Goal: Task Accomplishment & Management: Use online tool/utility

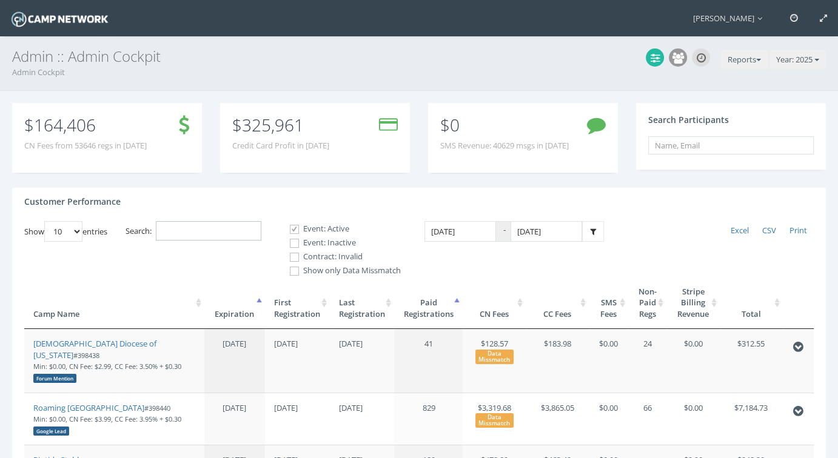
click at [216, 232] on input "Search:" at bounding box center [208, 231] width 105 height 20
paste input "397395"
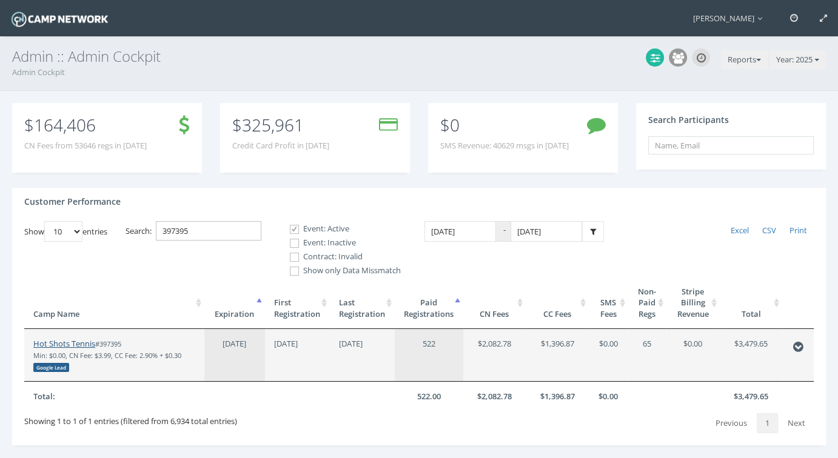
type input "397395"
drag, startPoint x: 89, startPoint y: 344, endPoint x: 98, endPoint y: 338, distance: 11.4
click at [89, 344] on link "Hot Shots Tennis" at bounding box center [64, 343] width 62 height 11
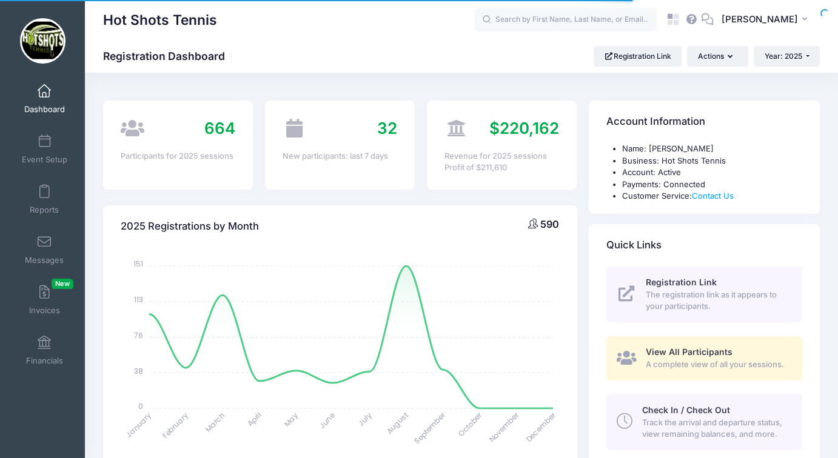
select select
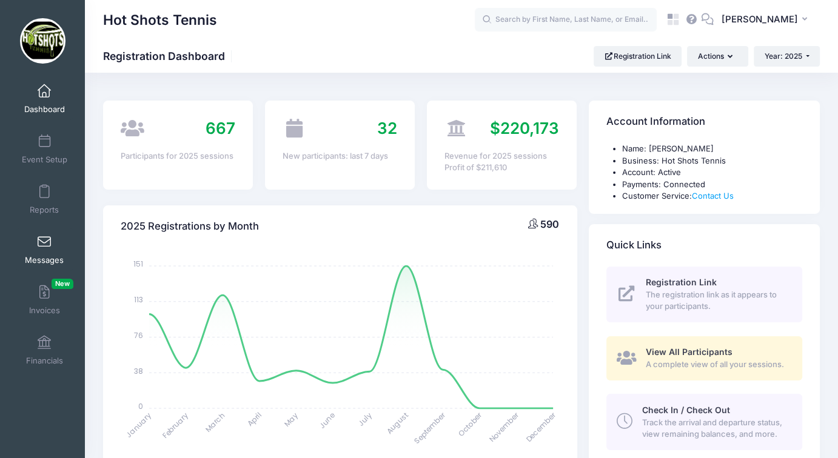
click at [39, 256] on span "Messages" at bounding box center [44, 260] width 39 height 10
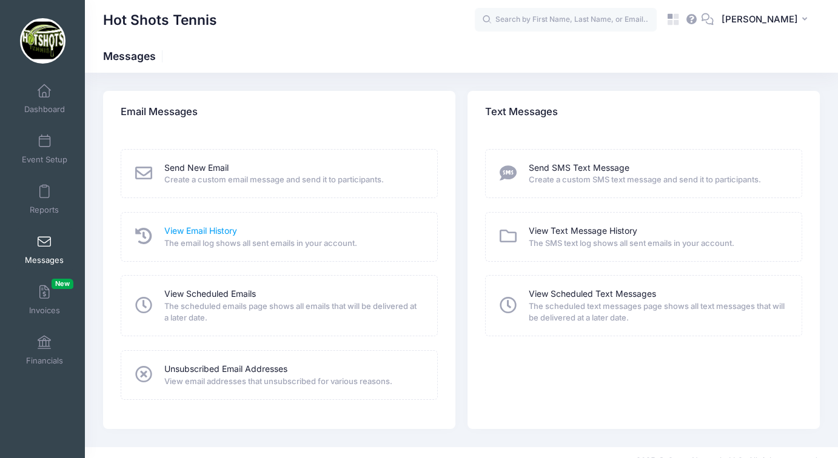
click at [195, 232] on link "View Email History" at bounding box center [200, 231] width 73 height 13
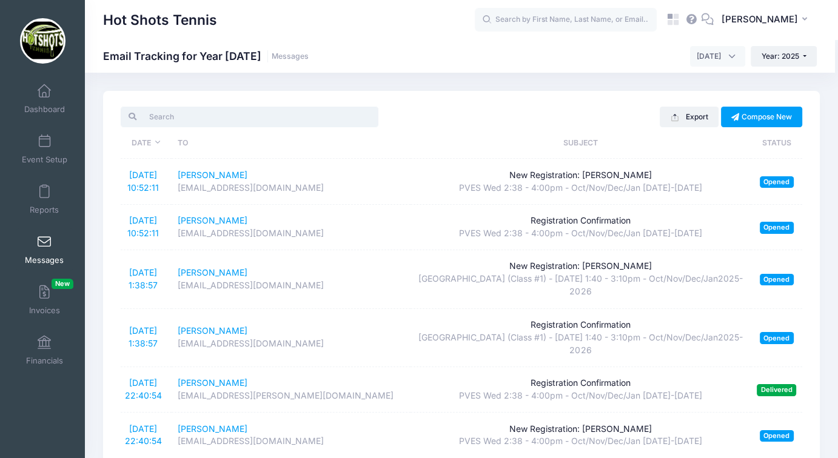
click at [259, 122] on input "search" at bounding box center [250, 117] width 258 height 21
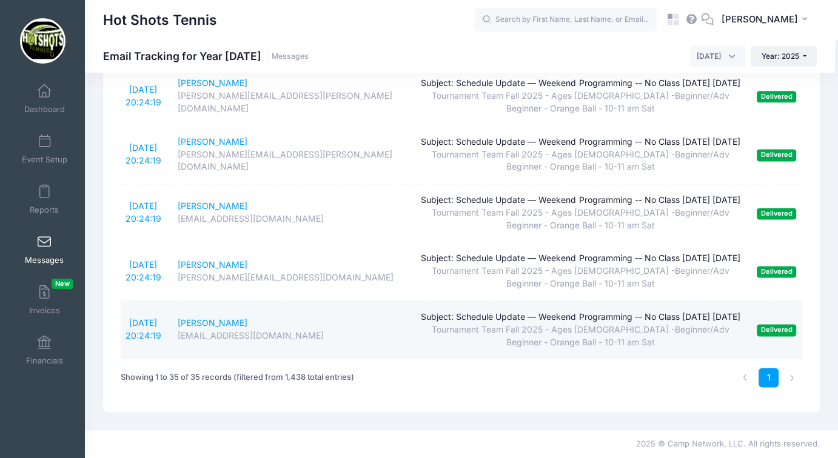
scroll to position [1827, 0]
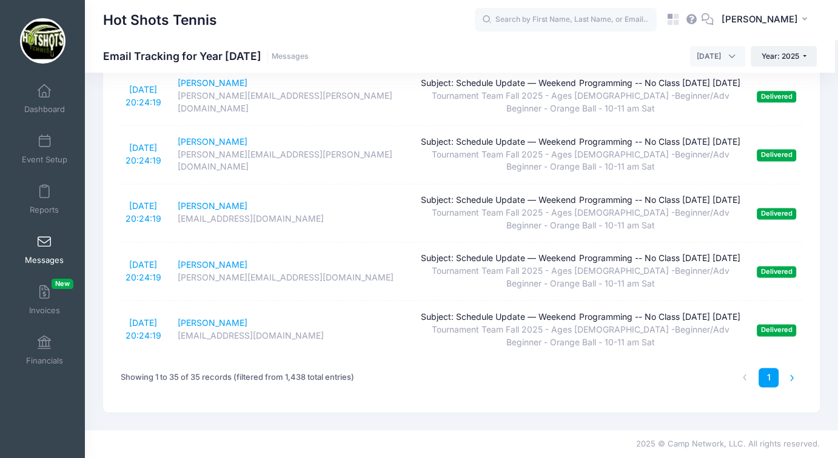
type input "subject"
click at [790, 378] on li at bounding box center [792, 378] width 20 height 20
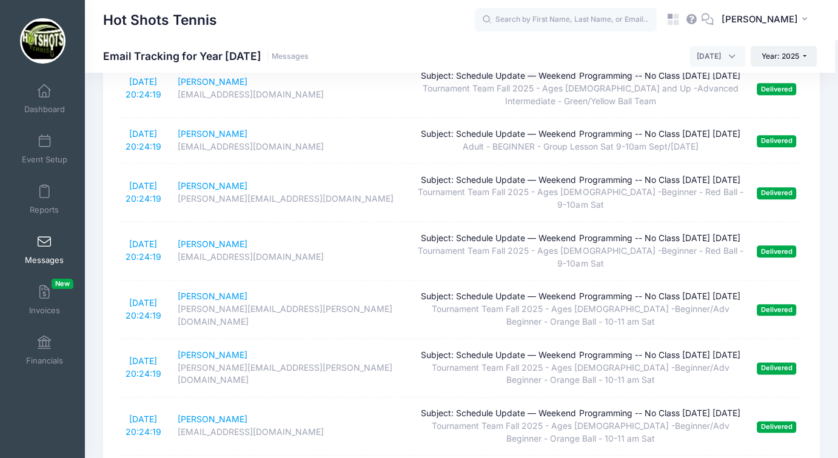
scroll to position [1099, 0]
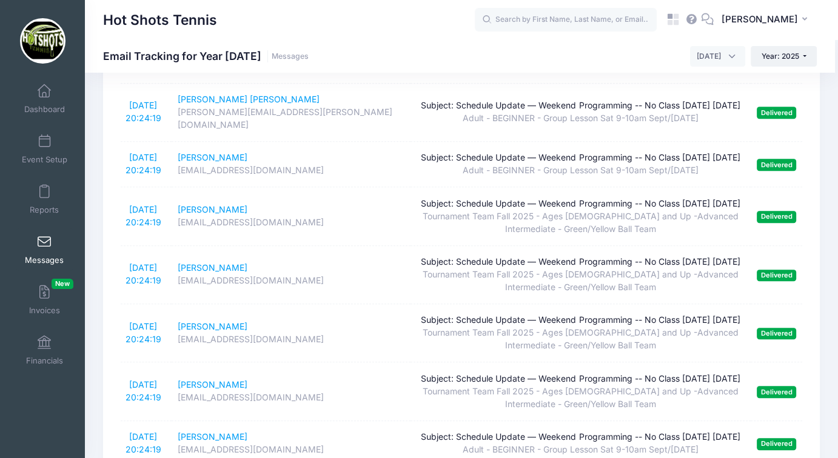
click at [709, 56] on span "[DATE]" at bounding box center [709, 56] width 24 height 11
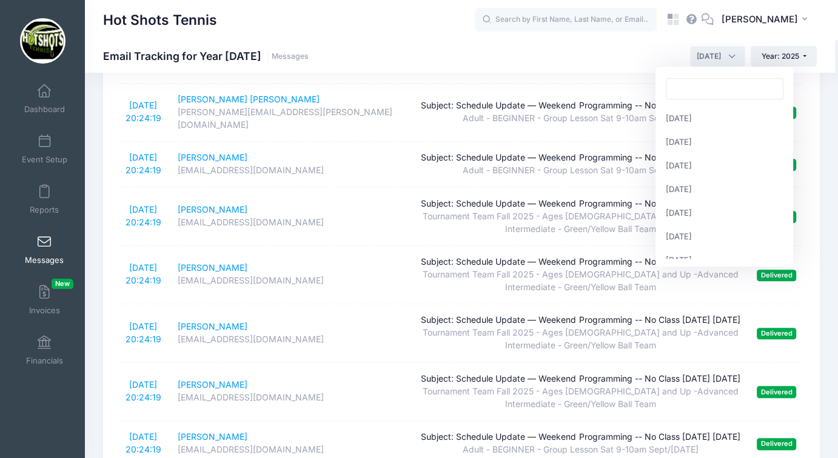
scroll to position [132, 0]
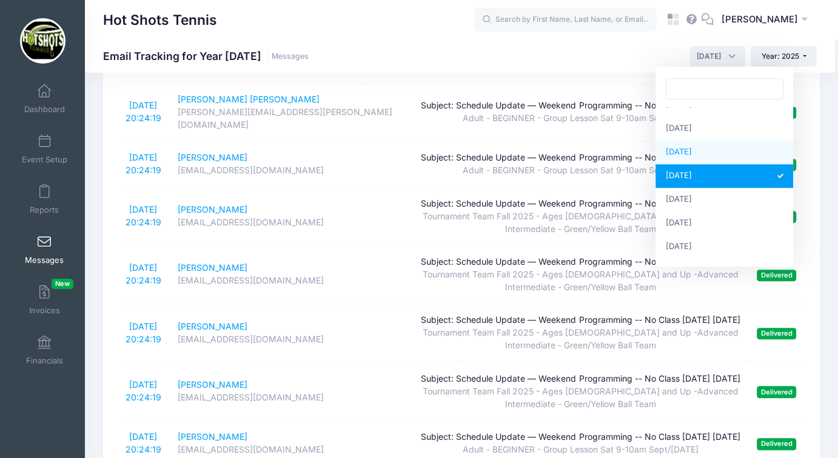
select select "8"
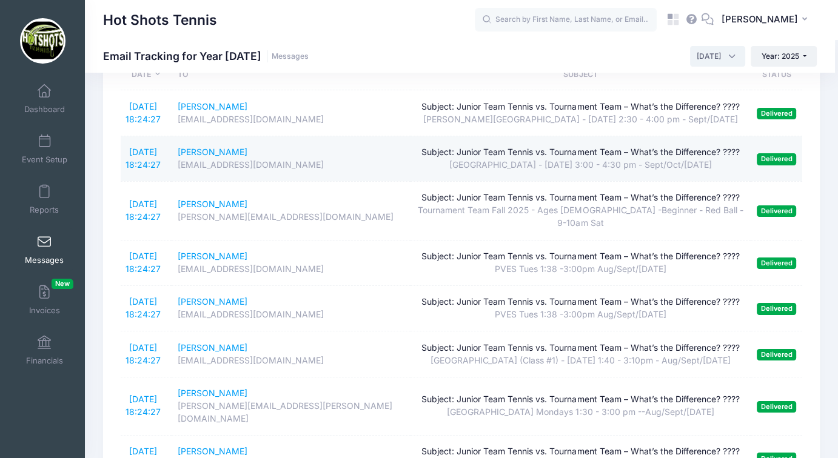
scroll to position [0, 0]
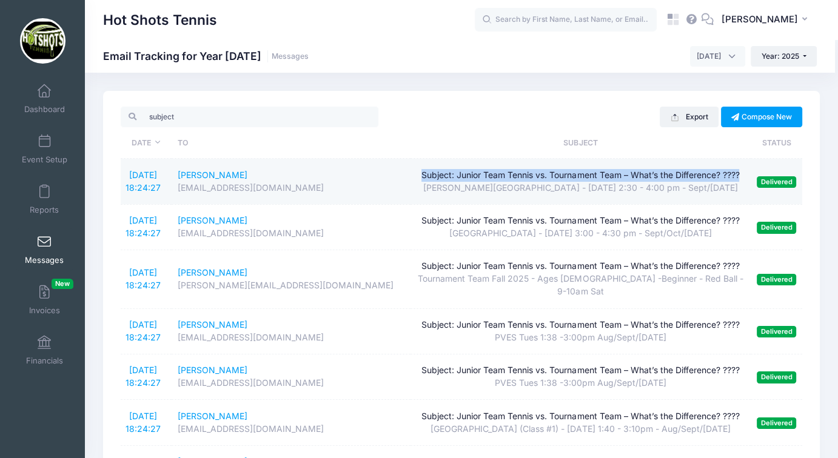
drag, startPoint x: 741, startPoint y: 173, endPoint x: 420, endPoint y: 177, distance: 321.3
click at [420, 177] on div "Subject: Junior Team Tennis vs. Tournament Team – What’s the Difference? ????" at bounding box center [580, 175] width 329 height 13
click at [145, 173] on link "[DATE] 18:24:27" at bounding box center [142, 181] width 35 height 23
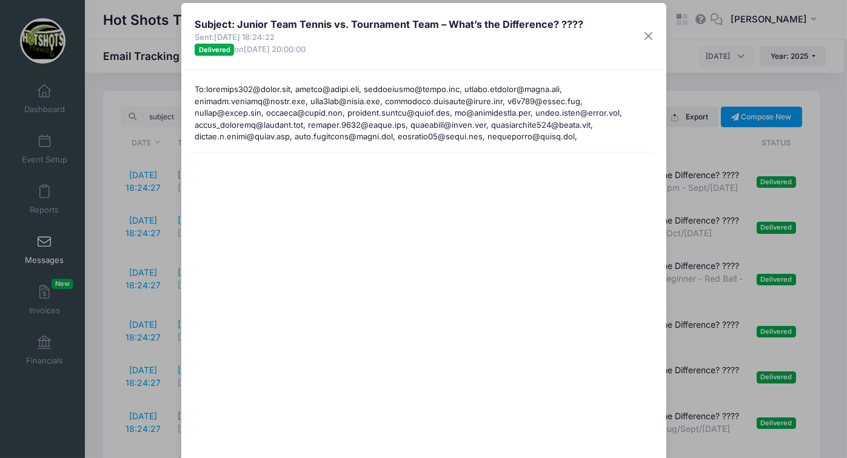
click at [564, 22] on h4 "Subject: Junior Team Tennis vs. Tournament Team – What’s the Difference? ????" at bounding box center [389, 24] width 389 height 15
drag, startPoint x: 580, startPoint y: 22, endPoint x: 555, endPoint y: 24, distance: 25.5
click at [555, 24] on div "Subject: Junior Team Tennis vs. Tournament Team – What’s the Difference? ???? S…" at bounding box center [423, 36] width 485 height 67
copy h4 "????"
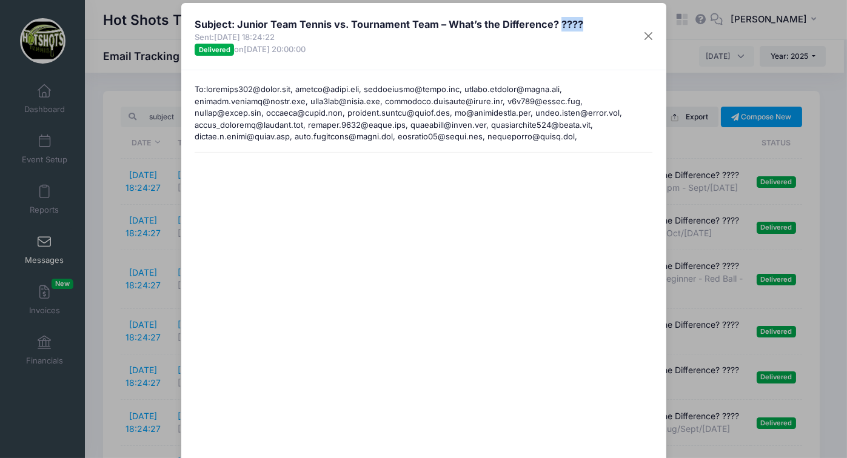
click at [566, 27] on h4 "Subject: Junior Team Tennis vs. Tournament Team – What’s the Difference? ????" at bounding box center [389, 24] width 389 height 15
click at [546, 24] on h4 "Subject: Junior Team Tennis vs. Tournament Team – What’s the Difference? ????" at bounding box center [389, 24] width 389 height 15
click at [561, 21] on h4 "Subject: Junior Team Tennis vs. Tournament Team – What’s the Difference? ????" at bounding box center [389, 24] width 389 height 15
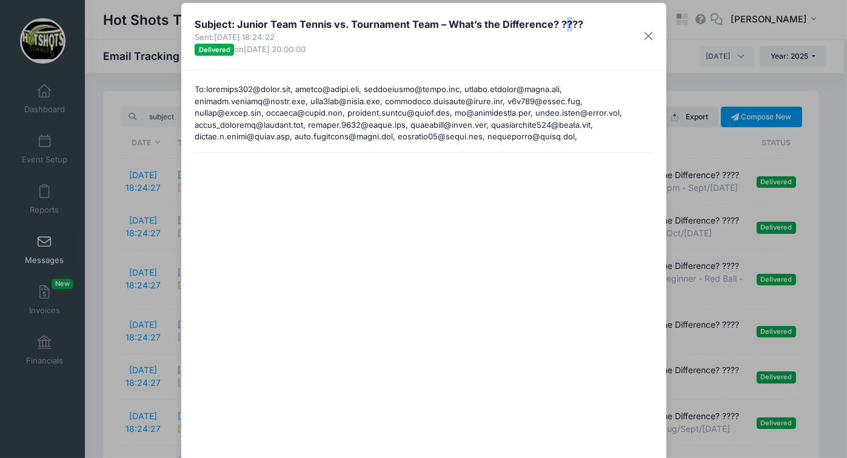
click at [561, 21] on h4 "Subject: Junior Team Tennis vs. Tournament Team – What’s the Difference? ????" at bounding box center [389, 24] width 389 height 15
drag, startPoint x: 557, startPoint y: 21, endPoint x: 577, endPoint y: 21, distance: 20.6
click at [577, 21] on h4 "Subject: Junior Team Tennis vs. Tournament Team – What’s the Difference? ????" at bounding box center [389, 24] width 389 height 15
click at [644, 35] on button "Close" at bounding box center [648, 36] width 22 height 22
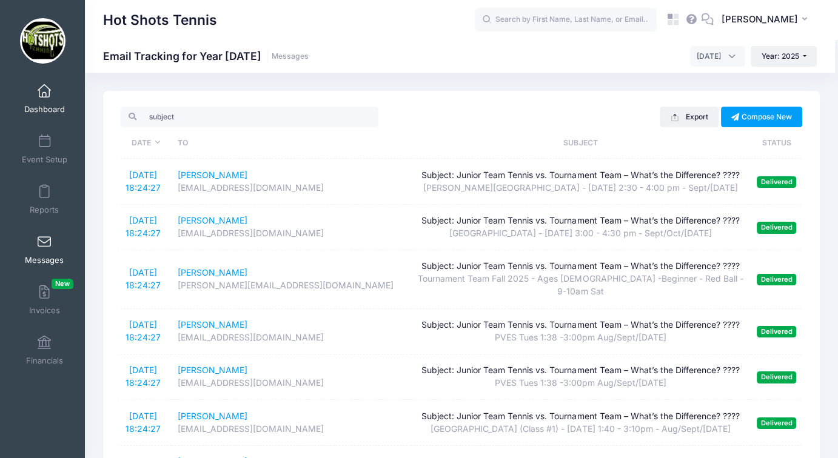
click at [44, 109] on span "Dashboard" at bounding box center [44, 109] width 41 height 10
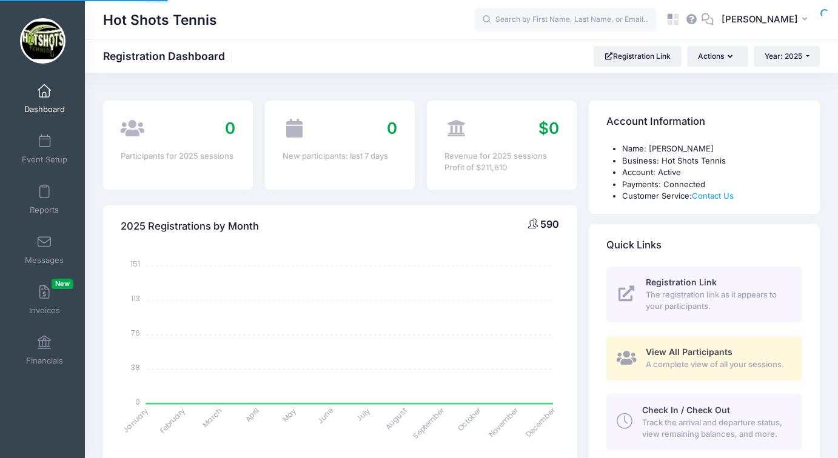
select select
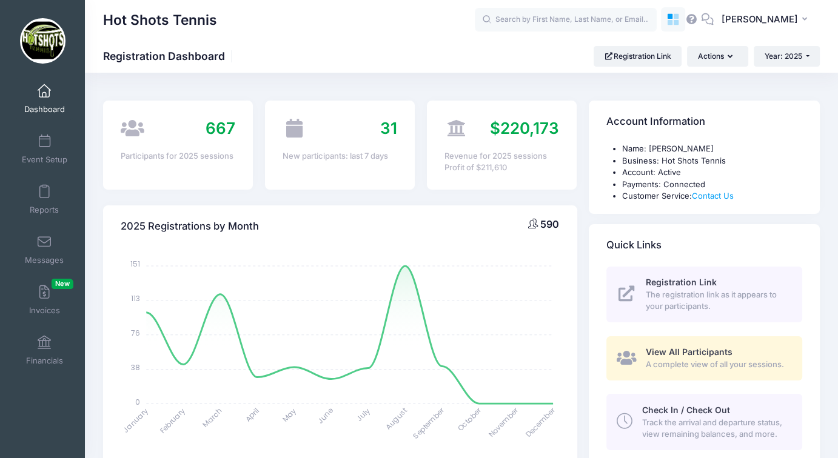
click at [685, 24] on link at bounding box center [673, 19] width 24 height 24
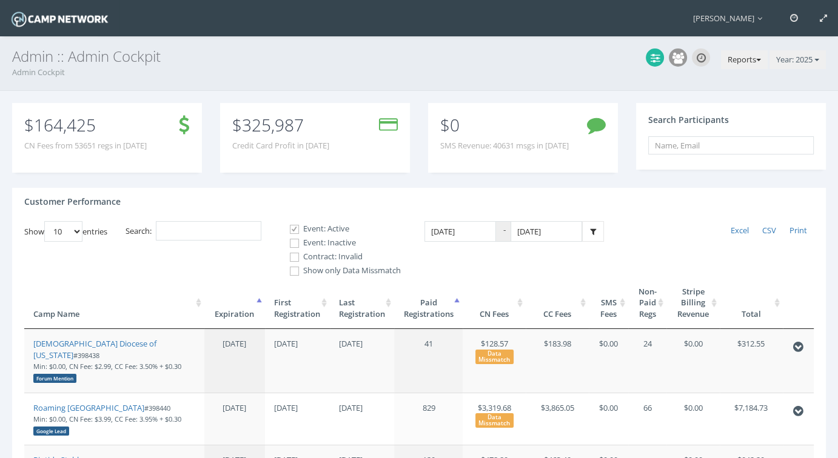
click at [735, 51] on button "Reports" at bounding box center [744, 59] width 47 height 19
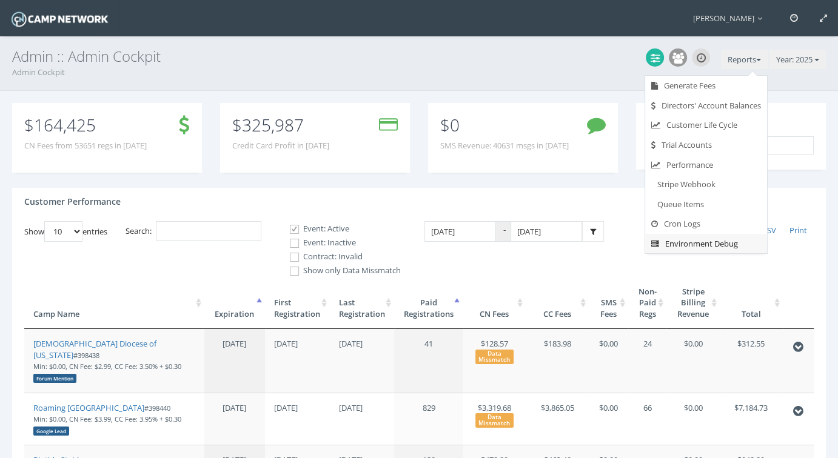
click at [680, 244] on link "Environment Debug" at bounding box center [706, 244] width 122 height 20
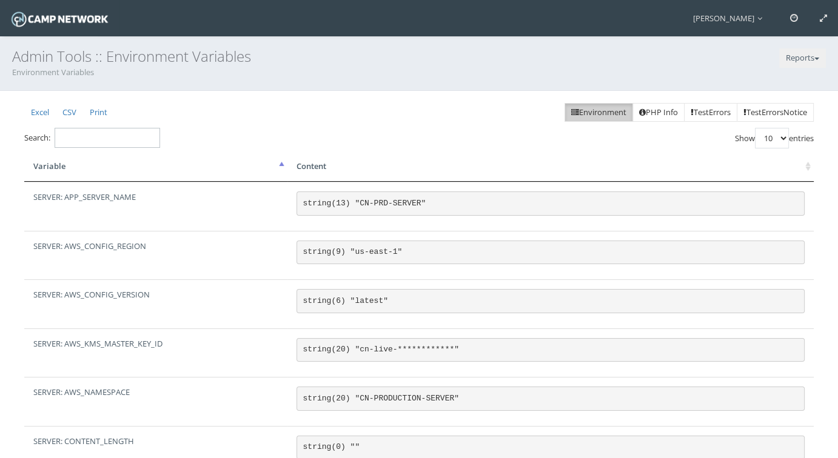
click at [87, 135] on input "Search:" at bounding box center [107, 138] width 105 height 20
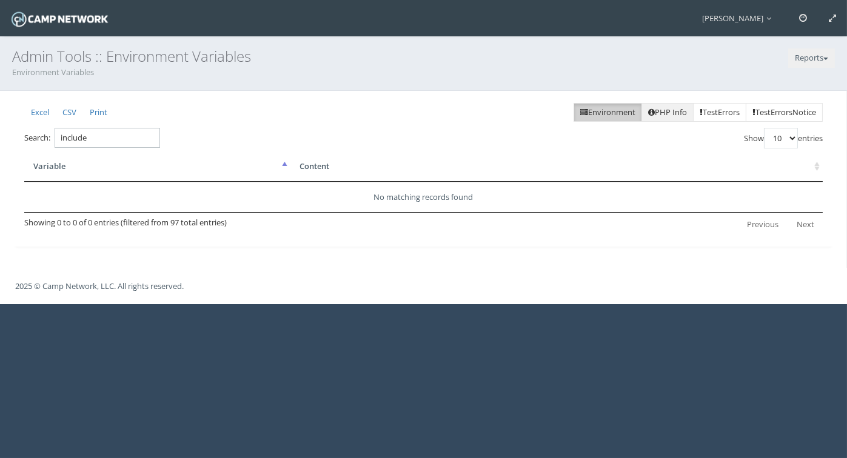
type input "include"
click at [644, 118] on link "PHP Info" at bounding box center [667, 112] width 52 height 19
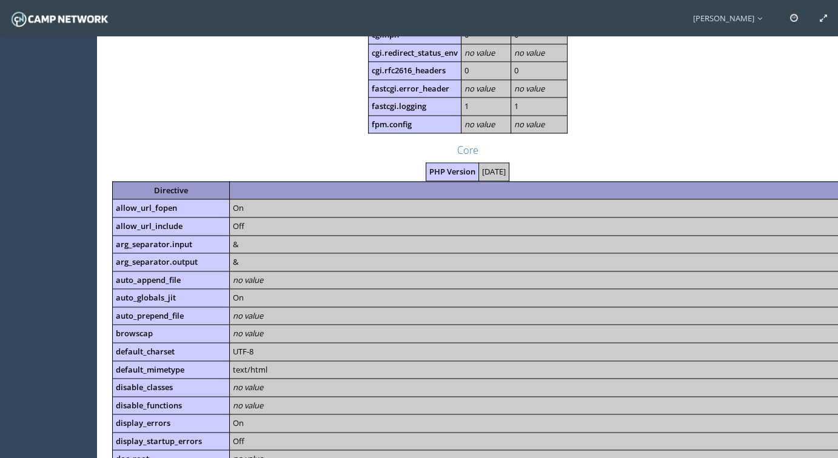
scroll to position [2360, 0]
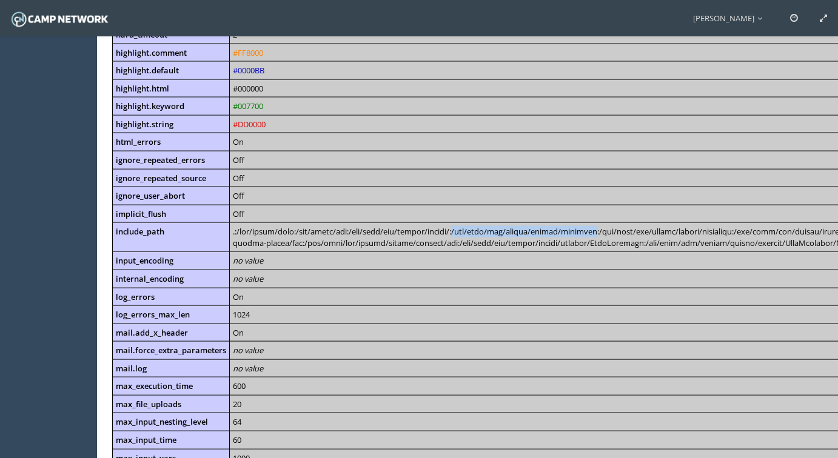
drag, startPoint x: 460, startPoint y: 229, endPoint x: 594, endPoint y: 232, distance: 134.6
drag, startPoint x: 349, startPoint y: 230, endPoint x: 361, endPoint y: 230, distance: 12.1
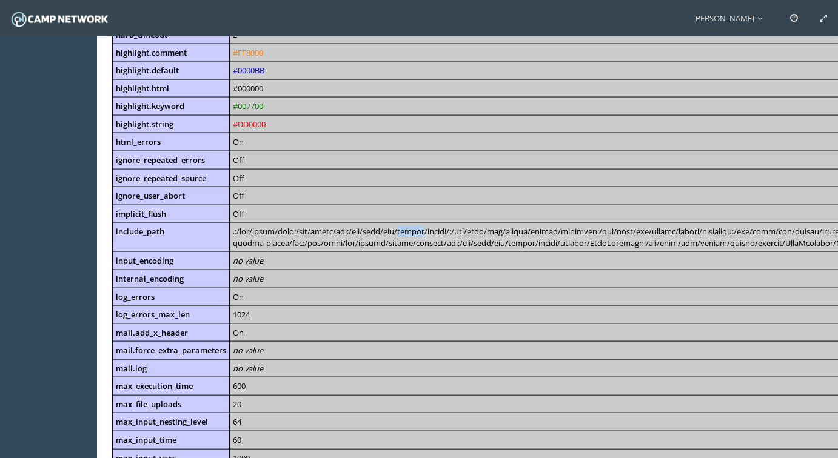
drag, startPoint x: 352, startPoint y: 229, endPoint x: 466, endPoint y: 227, distance: 114.0
drag, startPoint x: 349, startPoint y: 229, endPoint x: 228, endPoint y: 230, distance: 121.2
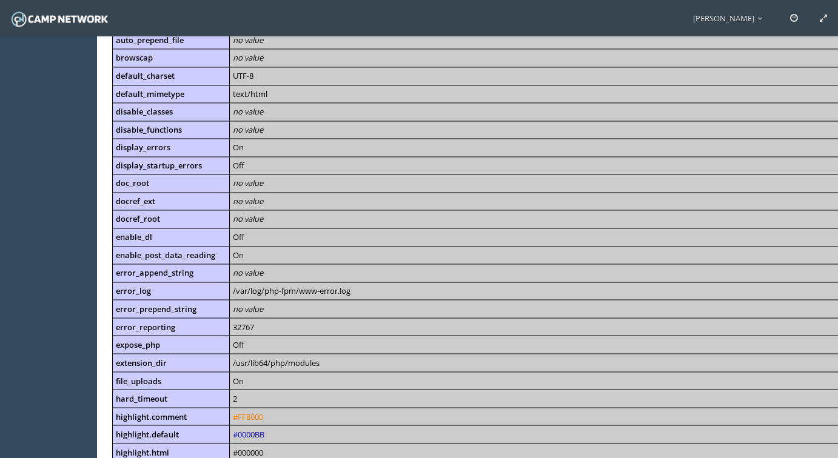
scroll to position [1936, 0]
